Goal: Transaction & Acquisition: Purchase product/service

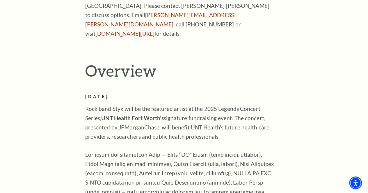
scroll to position [169, 0]
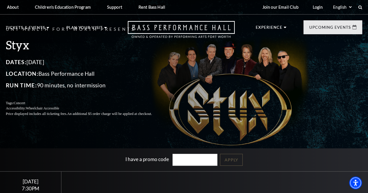
scroll to position [169, 0]
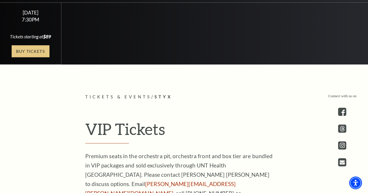
click at [38, 57] on link "Buy Tickets" at bounding box center [31, 51] width 38 height 12
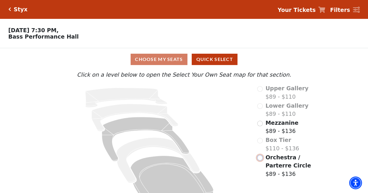
click at [261, 160] on input "Orchestra / Parterre Circle$89 - $136\a" at bounding box center [260, 158] width 6 height 6
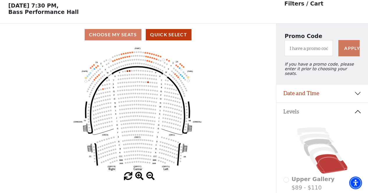
scroll to position [27, 0]
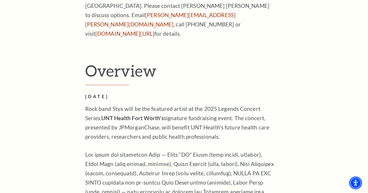
scroll to position [169, 0]
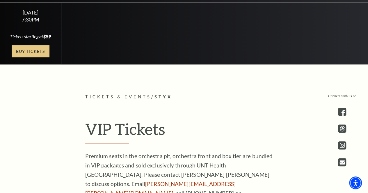
click at [37, 57] on link "Buy Tickets" at bounding box center [31, 51] width 38 height 12
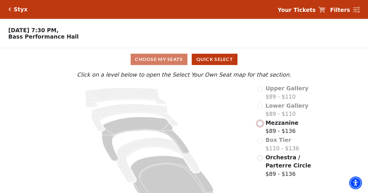
click at [260, 126] on input "Mezzanine$89 - $136\a" at bounding box center [260, 124] width 6 height 6
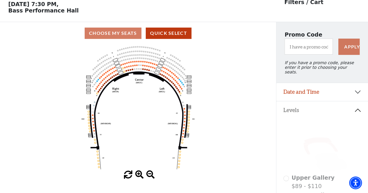
scroll to position [27, 0]
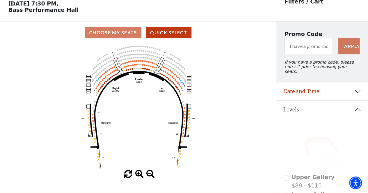
click at [148, 70] on icon "Center (MEZC) Right (MEZR) Left (MEZL) (MEXBOXR) (MEXBOXL) XX WW CC DD YY BB ZZ…" at bounding box center [138, 107] width 248 height 126
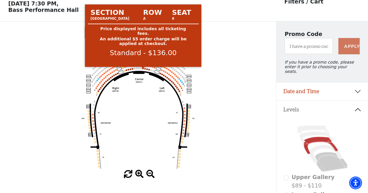
click at [143, 69] on circle at bounding box center [142, 68] width 1 height 1
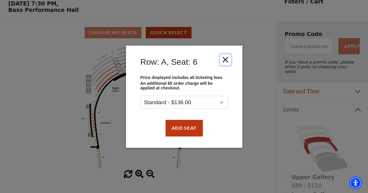
click at [227, 60] on button "Close" at bounding box center [224, 59] width 11 height 11
